Goal: Transaction & Acquisition: Purchase product/service

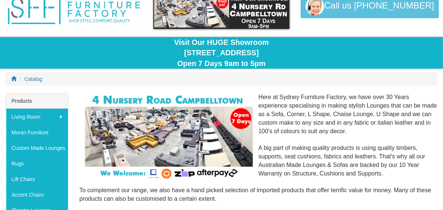
scroll to position [37, 0]
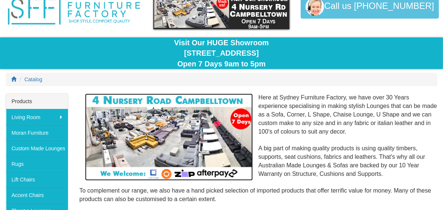
click at [171, 124] on img at bounding box center [169, 136] width 168 height 87
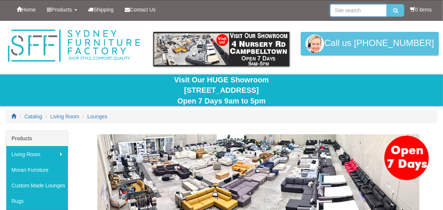
click at [345, 9] on input "search" at bounding box center [358, 10] width 57 height 13
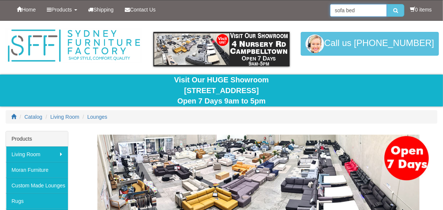
type input "sofa bed"
click at [387, 4] on button "submit" at bounding box center [395, 10] width 17 height 13
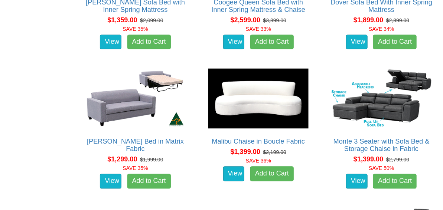
scroll to position [555, 0]
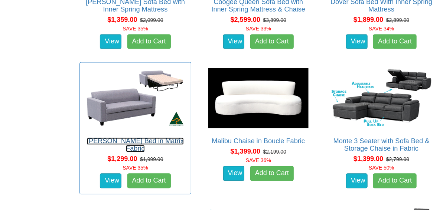
click at [155, 138] on link "[PERSON_NAME] Bed in Matrix Fabric" at bounding box center [135, 145] width 97 height 15
